Goal: Navigation & Orientation: Find specific page/section

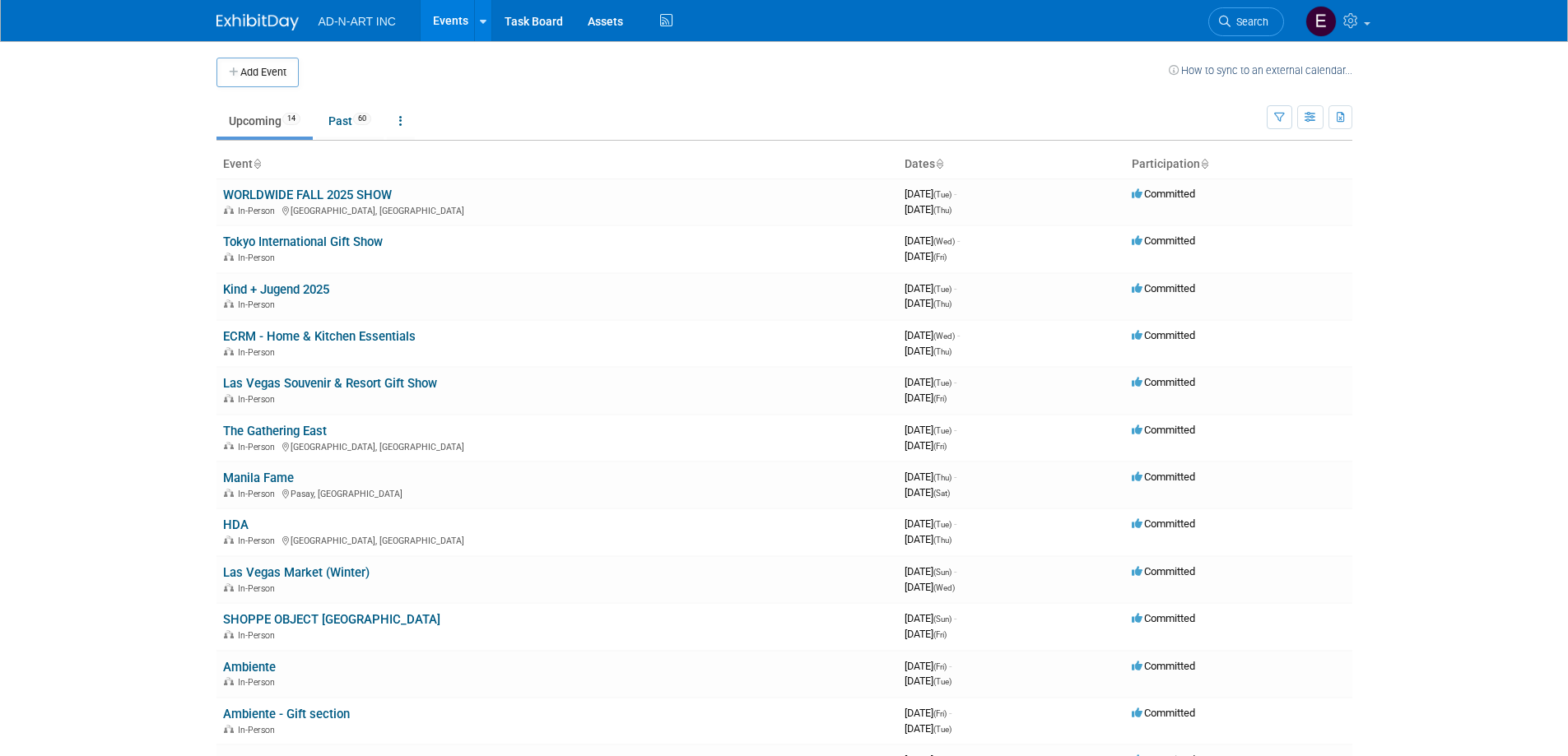
click at [450, 23] on link "Events" at bounding box center [451, 20] width 60 height 41
click at [483, 17] on icon at bounding box center [483, 22] width 7 height 11
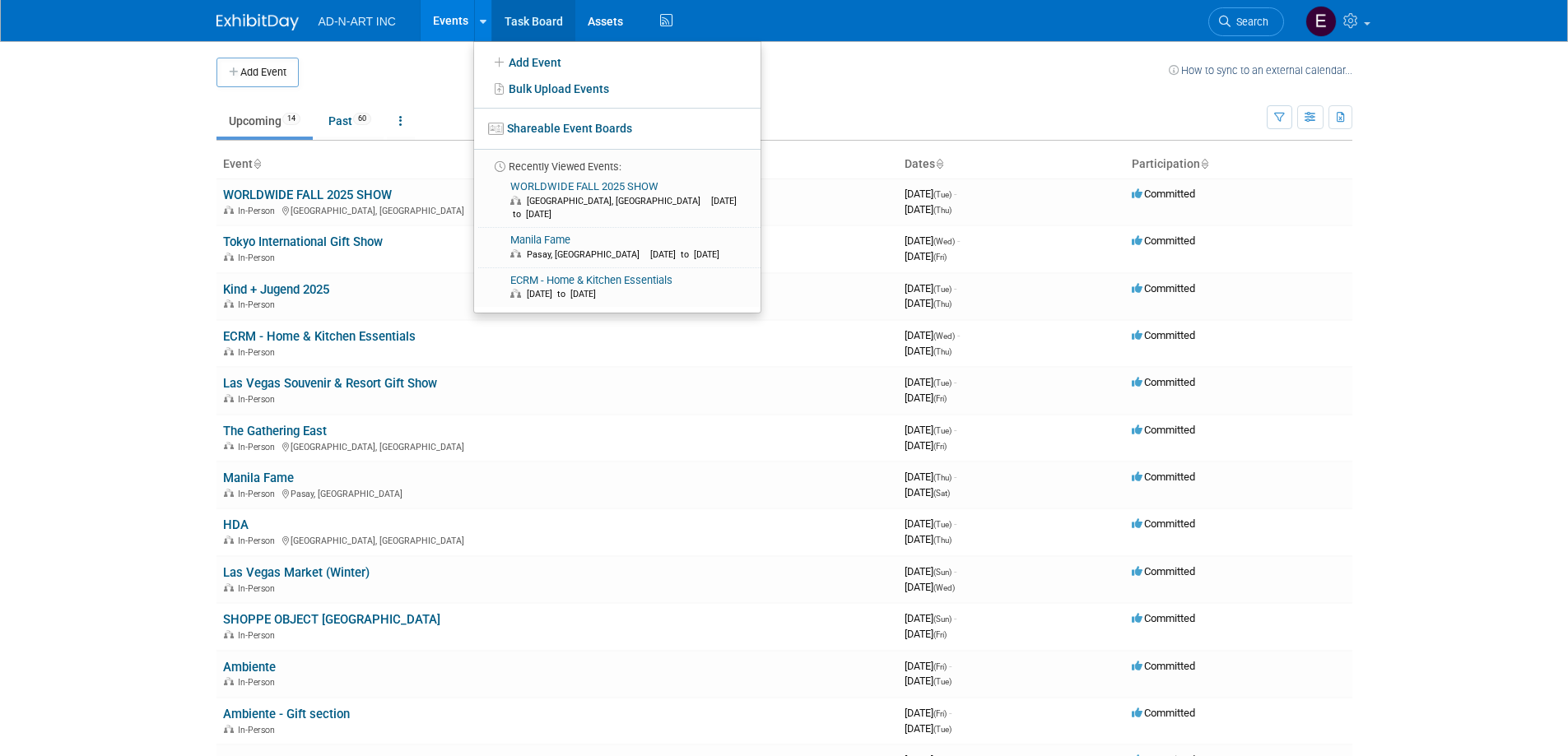
click at [521, 18] on link "Task Board" at bounding box center [533, 20] width 83 height 41
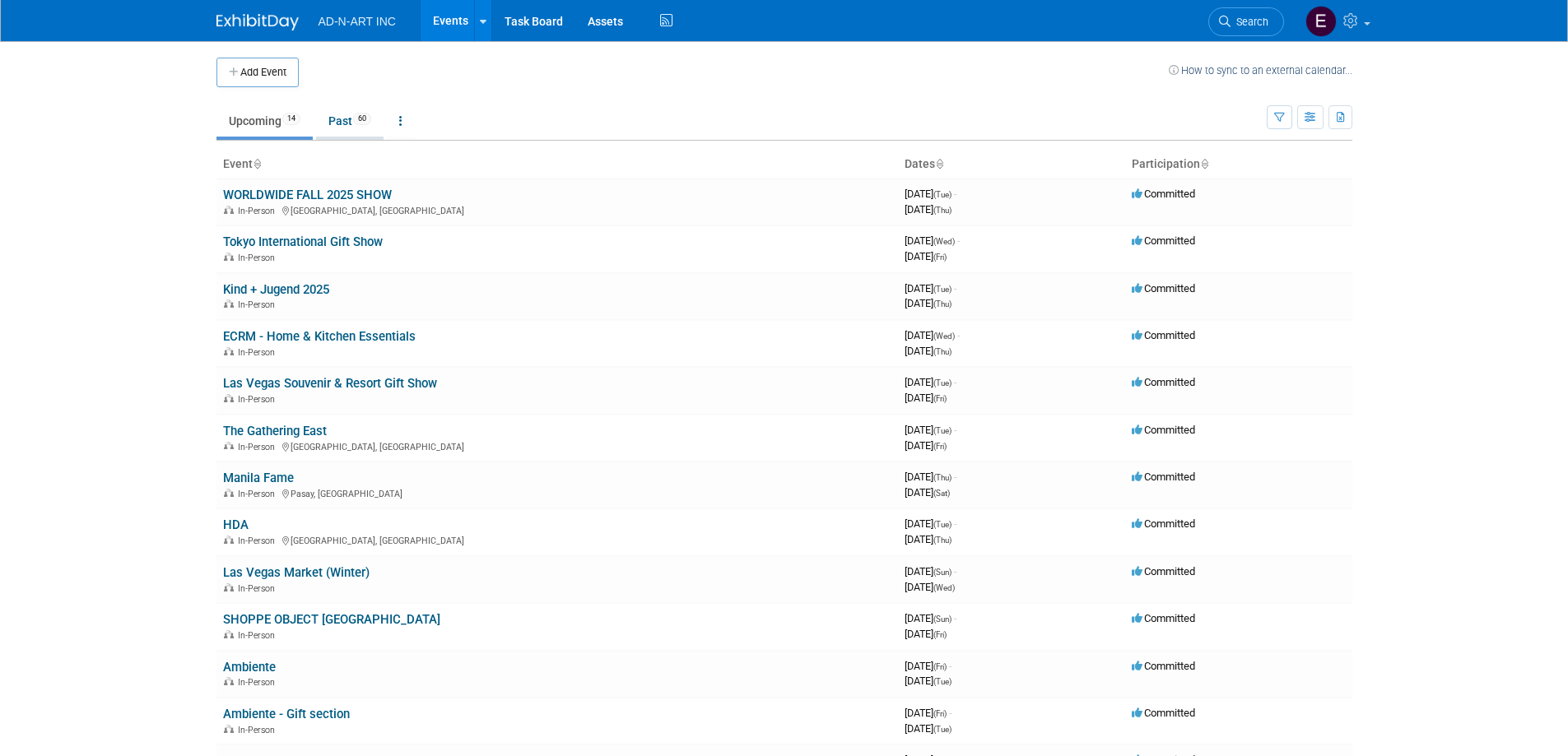
click at [348, 120] on link "Past 60" at bounding box center [349, 120] width 67 height 31
